Goal: Navigation & Orientation: Find specific page/section

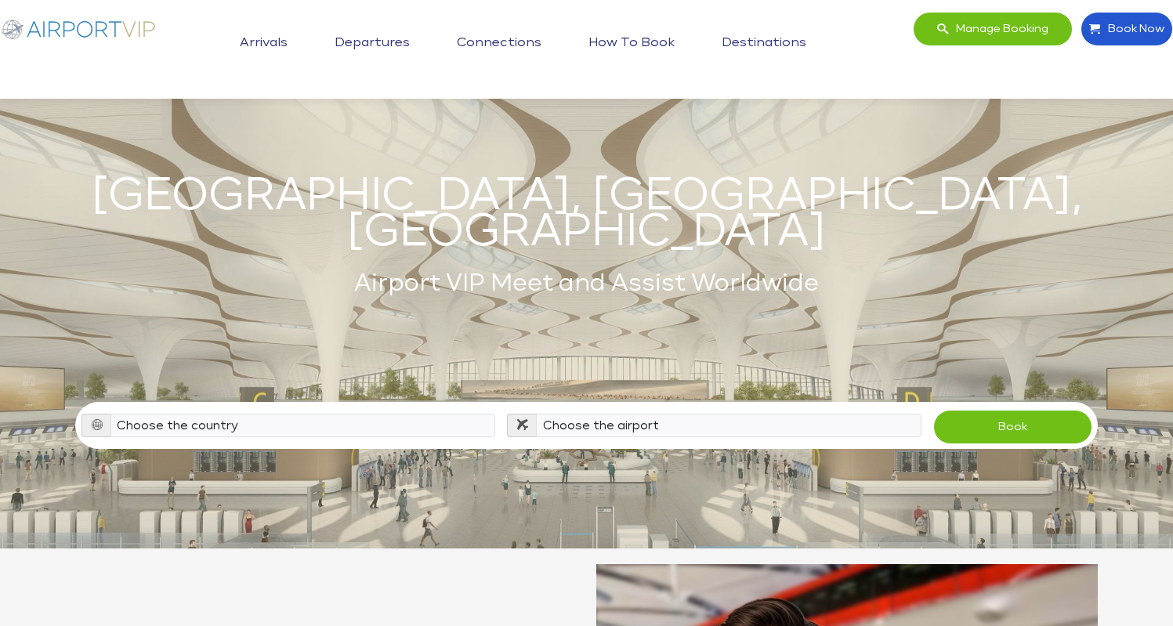
click at [385, 38] on link "Departures" at bounding box center [372, 43] width 83 height 39
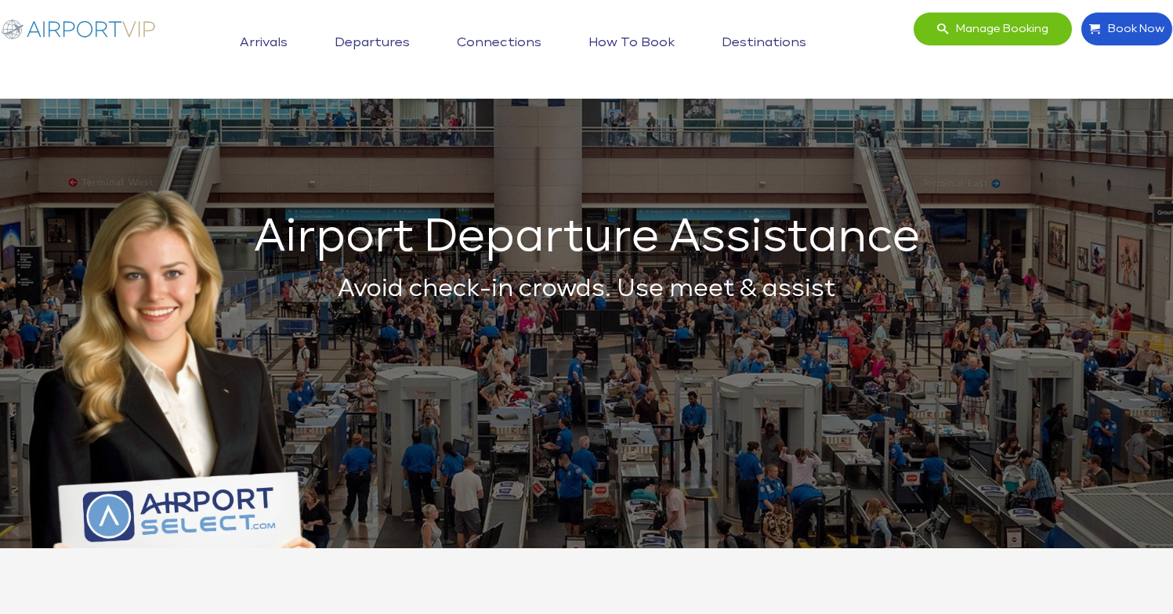
click at [525, 40] on link "Connections" at bounding box center [499, 43] width 92 height 39
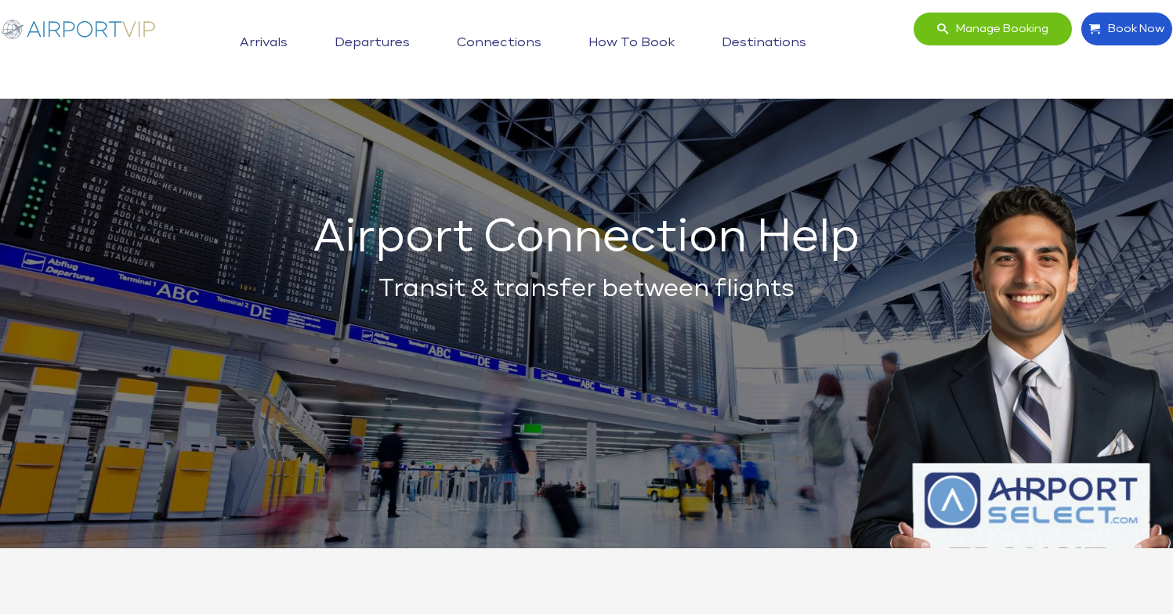
click at [363, 39] on link "Departures" at bounding box center [372, 43] width 83 height 39
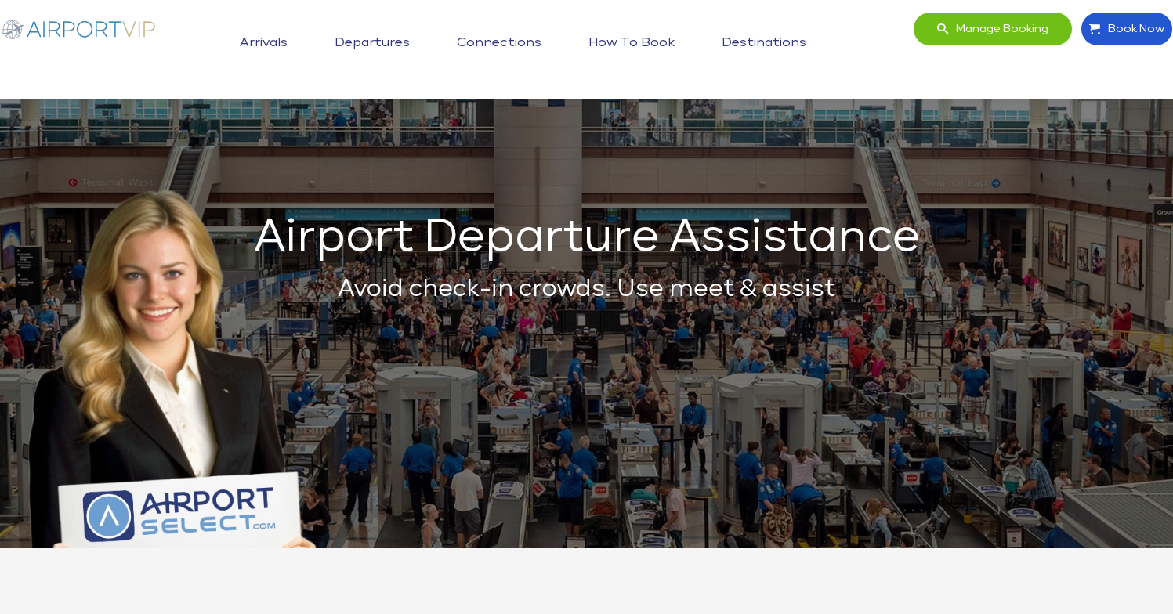
click at [279, 38] on link "Arrivals" at bounding box center [264, 43] width 56 height 39
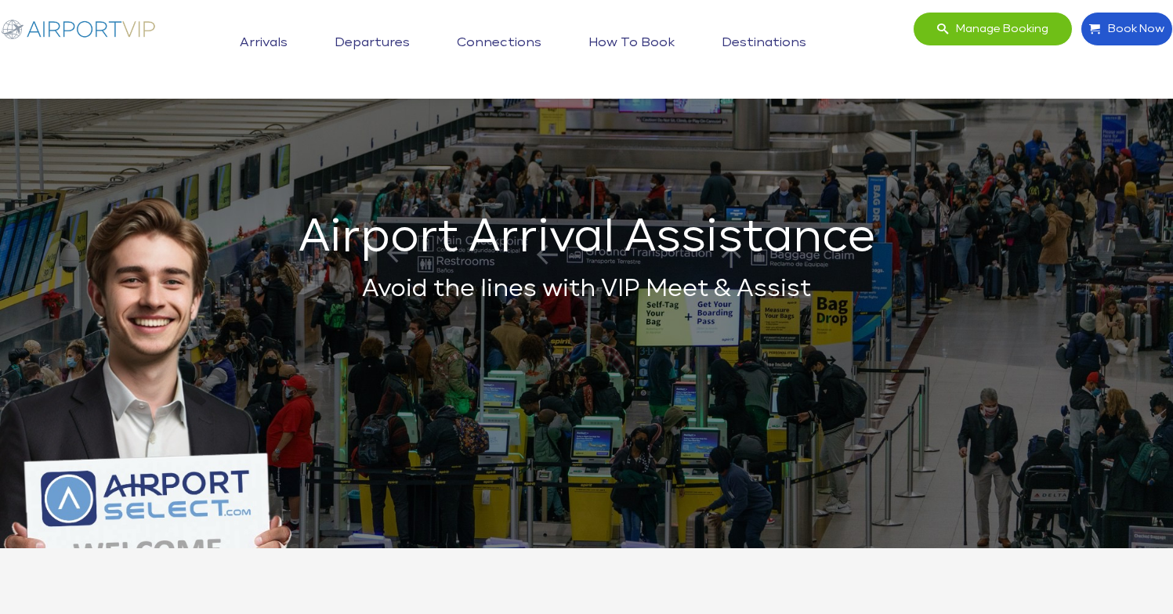
click at [411, 34] on link "Departures" at bounding box center [372, 43] width 83 height 39
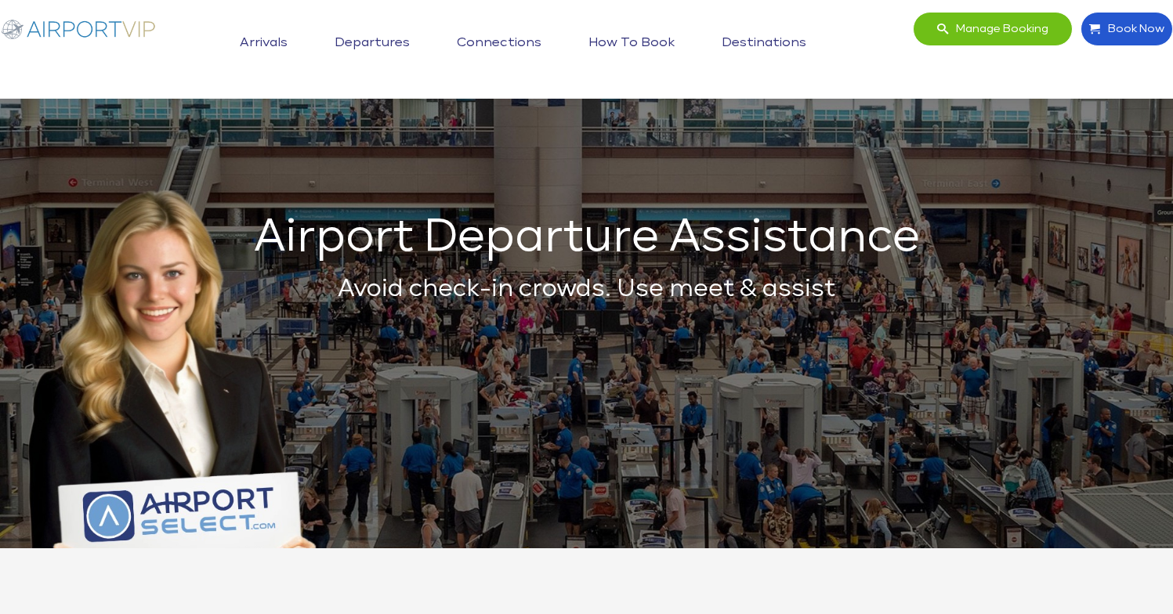
click at [369, 39] on link "Departures" at bounding box center [372, 43] width 83 height 39
click at [266, 42] on link "Arrivals" at bounding box center [264, 43] width 56 height 39
